Goal: Navigation & Orientation: Find specific page/section

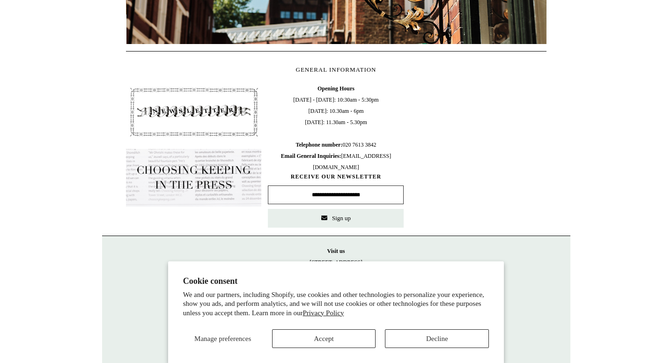
scroll to position [0, 421]
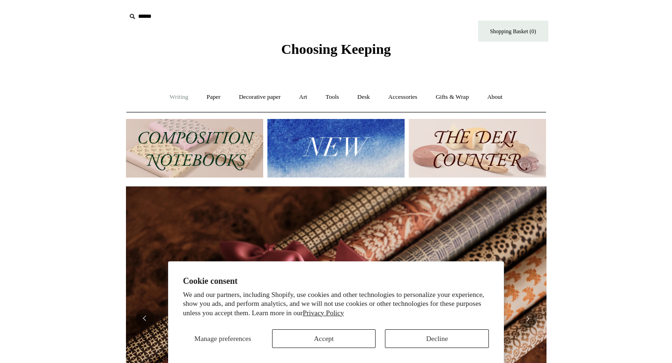
click at [172, 97] on link "Writing +" at bounding box center [179, 97] width 36 height 25
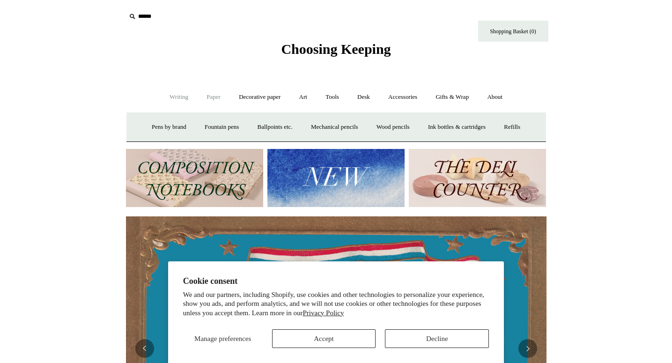
click at [211, 97] on link "Paper +" at bounding box center [213, 97] width 31 height 25
click at [194, 123] on link "Notebooks +" at bounding box center [205, 127] width 43 height 25
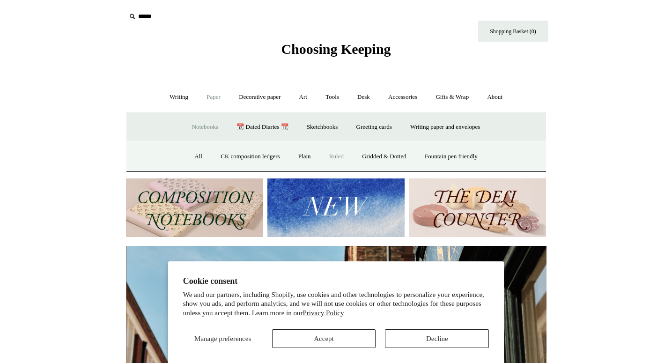
scroll to position [0, 421]
click at [330, 155] on link "Ruled" at bounding box center [336, 156] width 31 height 25
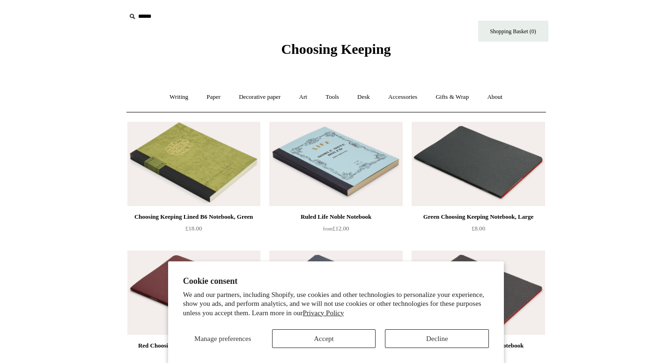
click at [328, 174] on img at bounding box center [335, 164] width 133 height 84
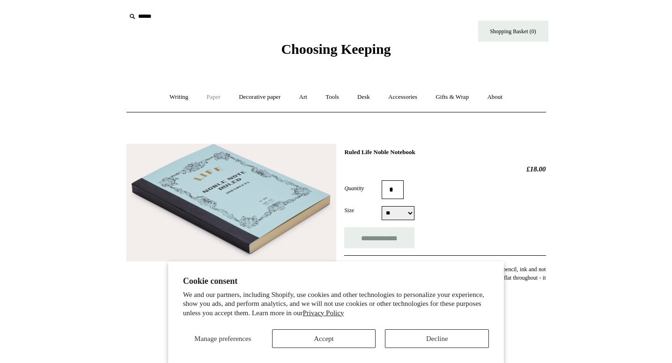
click at [209, 97] on link "Paper +" at bounding box center [213, 97] width 31 height 25
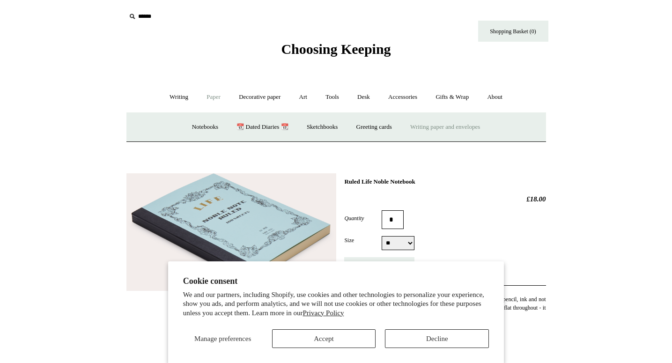
click at [451, 123] on link "Writing paper and envelopes +" at bounding box center [445, 127] width 87 height 25
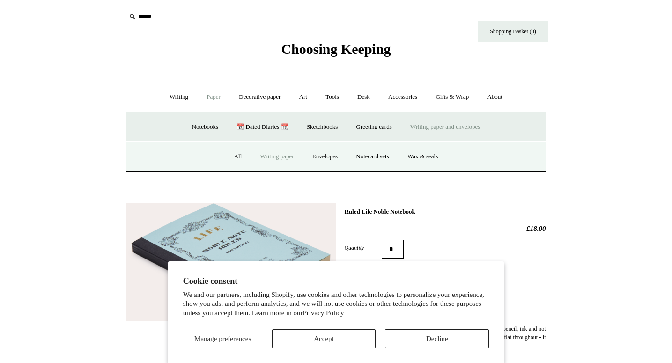
click at [276, 157] on link "Writing paper" at bounding box center [277, 156] width 51 height 25
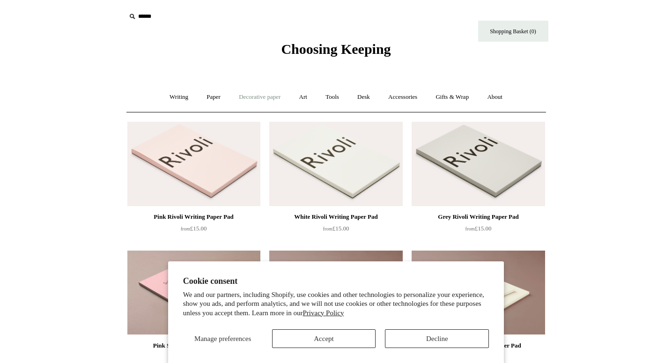
click at [249, 97] on link "Decorative paper +" at bounding box center [260, 97] width 59 height 25
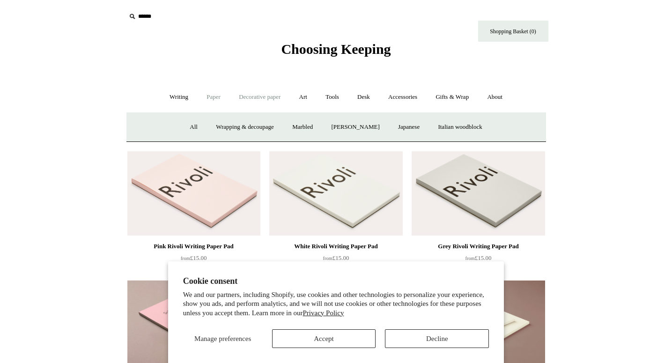
click at [206, 94] on link "Paper +" at bounding box center [213, 97] width 31 height 25
click at [443, 131] on link "Writing paper and envelopes +" at bounding box center [445, 127] width 87 height 25
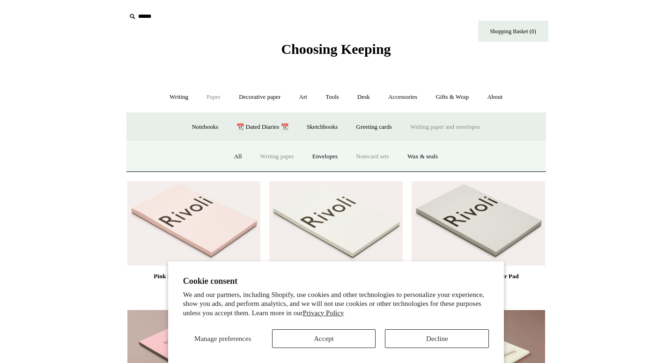
click at [379, 160] on link "Notecard sets" at bounding box center [373, 156] width 50 height 25
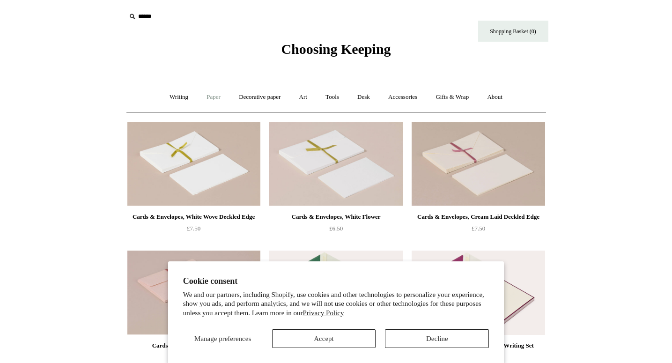
click at [214, 97] on link "Paper +" at bounding box center [213, 97] width 31 height 25
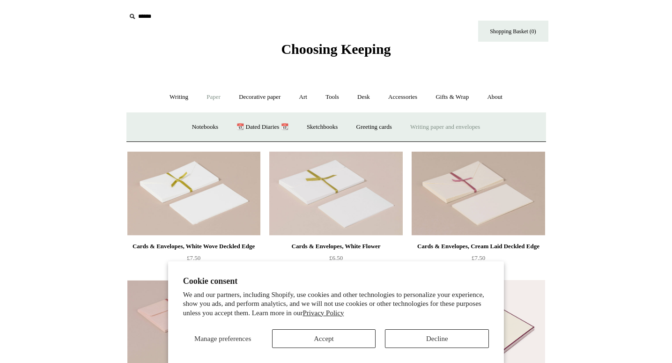
click at [442, 121] on link "Writing paper and envelopes +" at bounding box center [445, 127] width 87 height 25
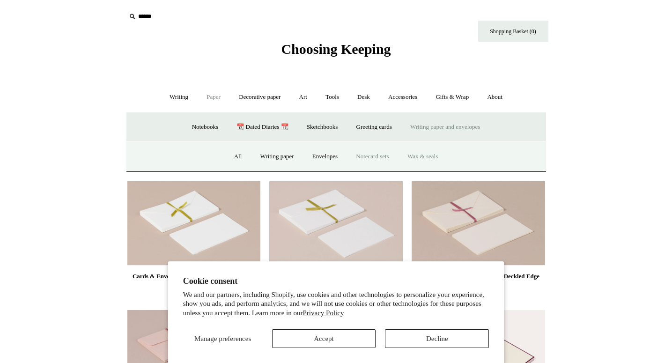
click at [430, 154] on link "Wax & seals" at bounding box center [422, 156] width 47 height 25
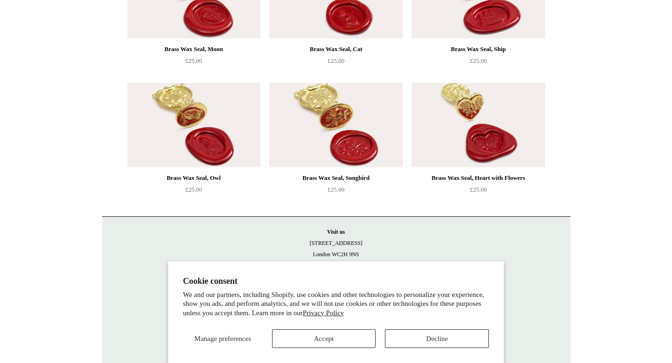
scroll to position [812, 0]
click at [392, 341] on button "Decline" at bounding box center [437, 338] width 104 height 19
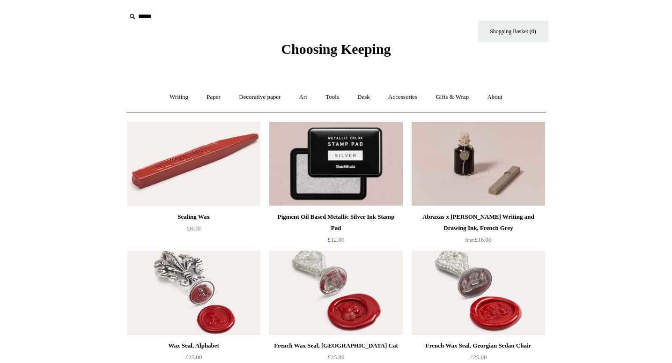
scroll to position [0, 0]
